Goal: Navigation & Orientation: Find specific page/section

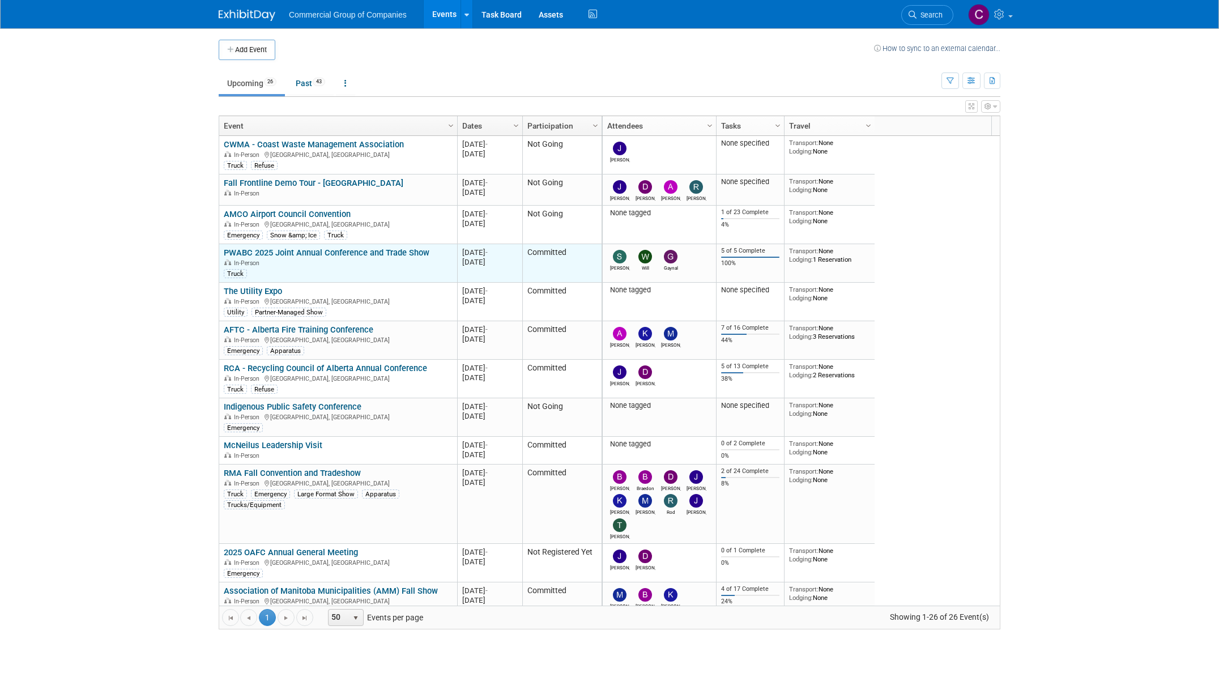
click at [309, 249] on link "PWABC 2025 Joint Annual Conference and Trade Show" at bounding box center [327, 252] width 206 height 10
